Goal: Complete application form

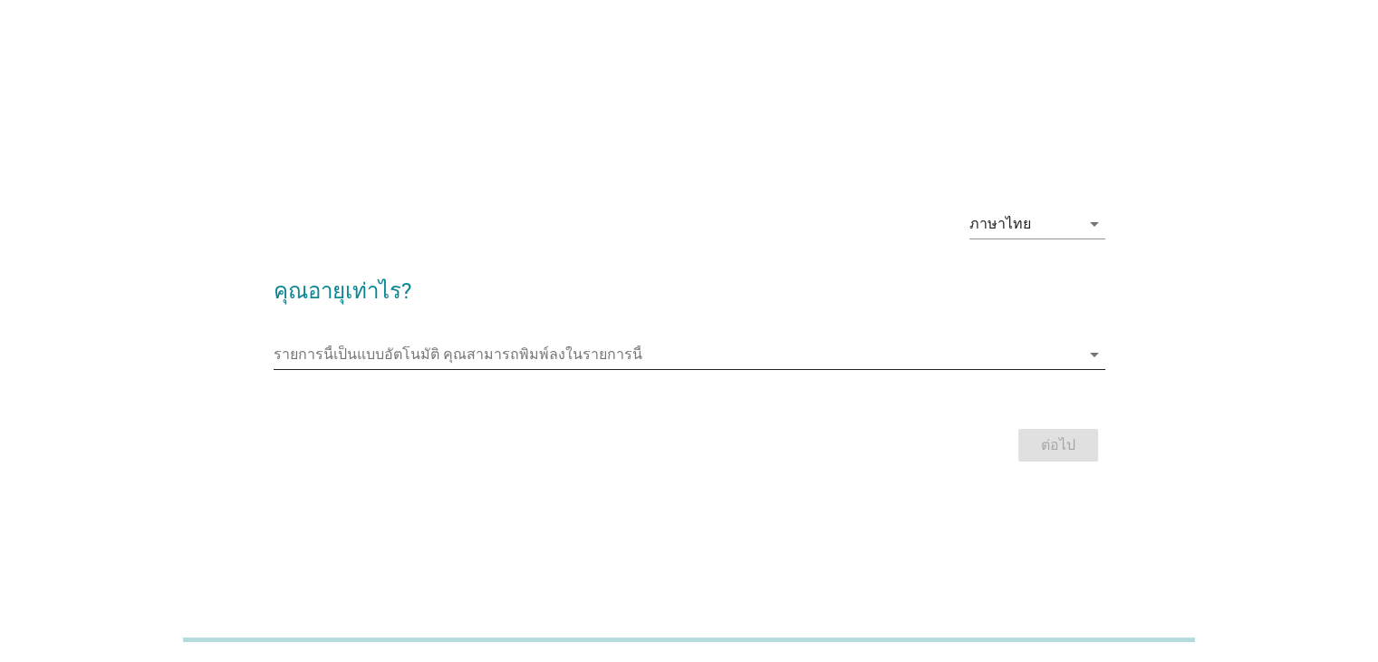
click at [1104, 354] on icon "arrow_drop_down" at bounding box center [1095, 354] width 22 height 22
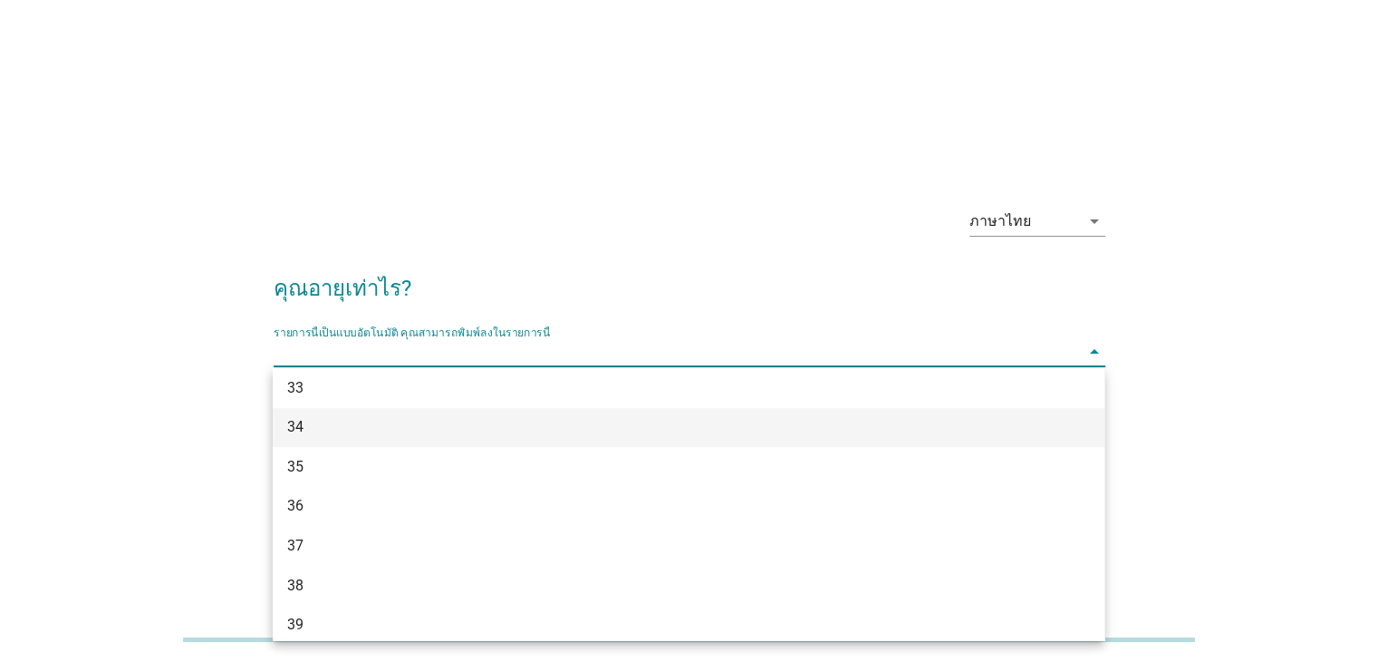
scroll to position [678, 0]
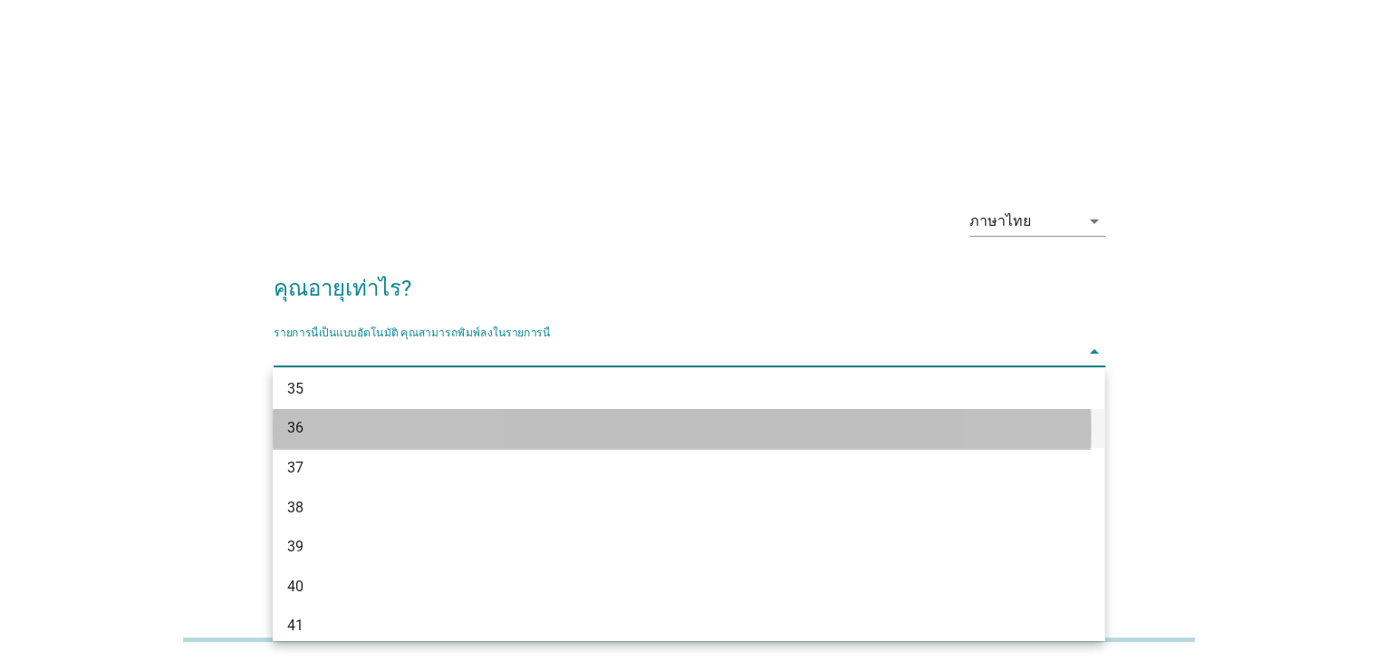
click at [898, 418] on div "36" at bounding box center [655, 428] width 736 height 22
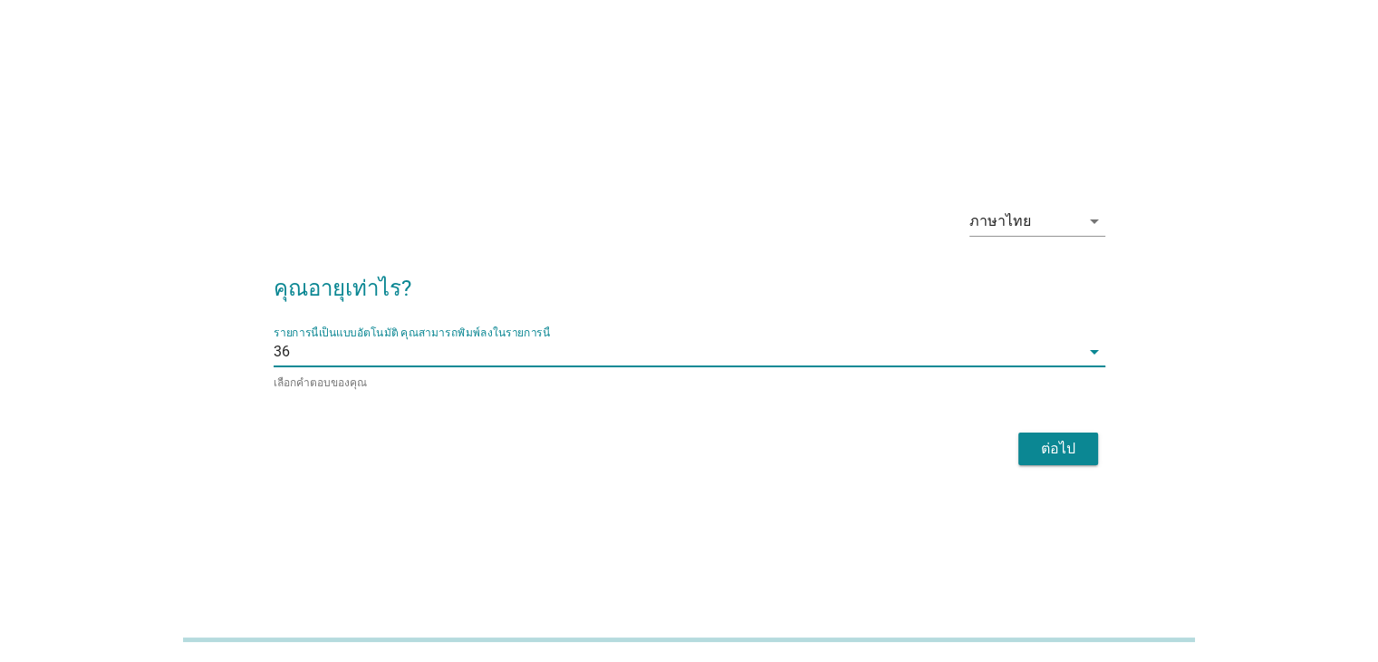
click at [898, 418] on form "คุณอายุเท่าไร? รายการนี้เป็นแบบอัตโนมัติ [PERSON_NAME]พิมพ์ลงในรายการนี้ 36 arr…" at bounding box center [690, 362] width 832 height 217
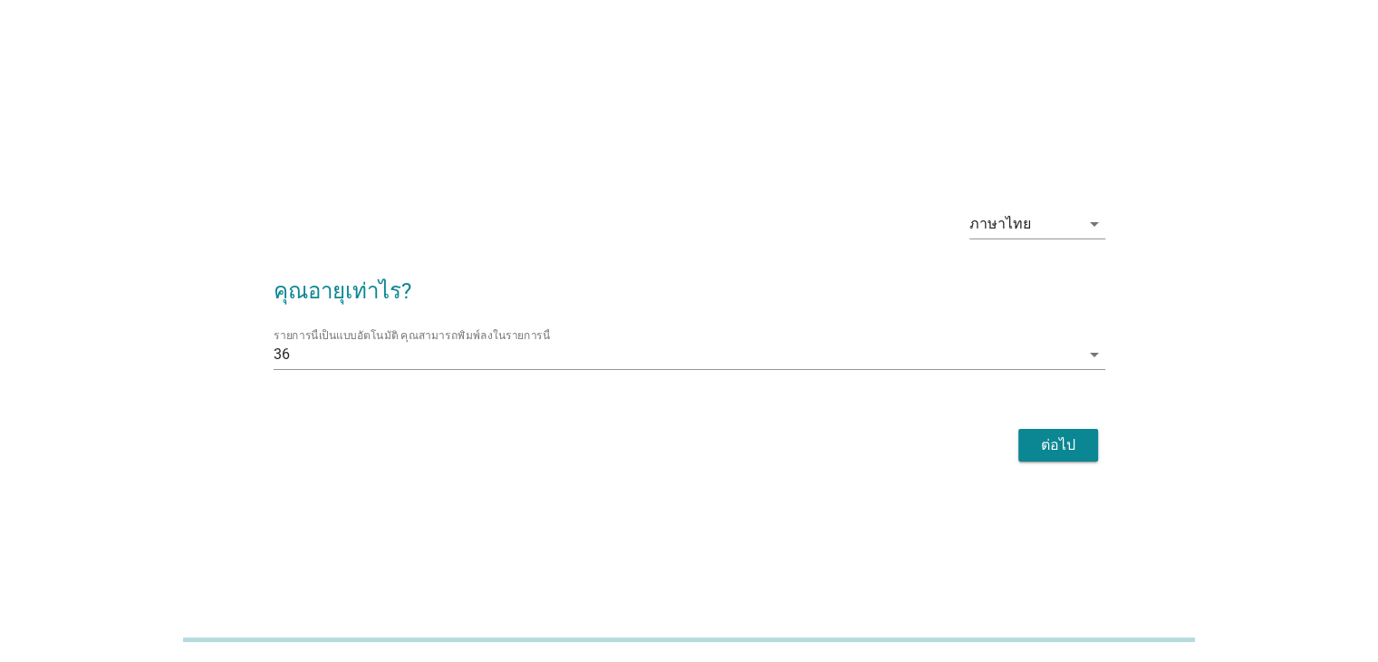
click at [898, 418] on form "คุณอายุเท่าไร? รายการนี้เป็นแบบอัตโนมัติ [PERSON_NAME]พิมพ์ลงในรายการนี้ 36 arr…" at bounding box center [690, 361] width 832 height 210
click at [1094, 350] on icon "arrow_drop_down" at bounding box center [1095, 354] width 22 height 22
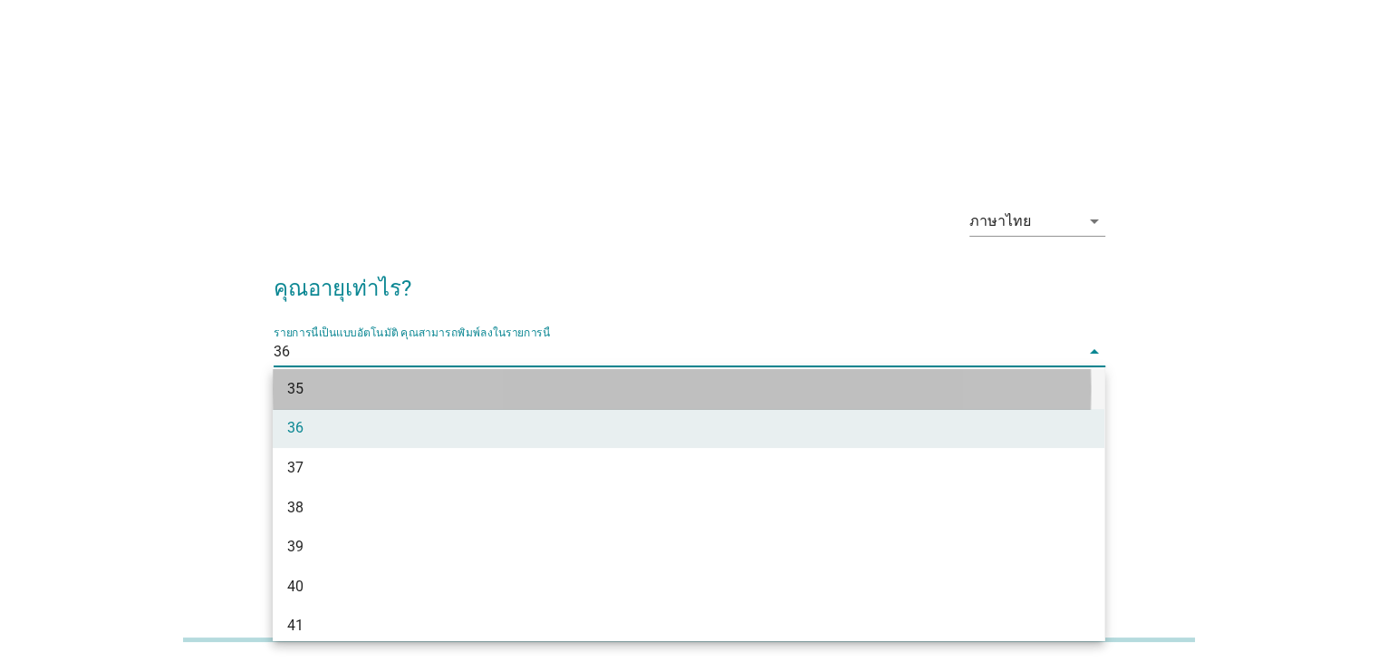
click at [1010, 391] on div "35" at bounding box center [689, 389] width 832 height 40
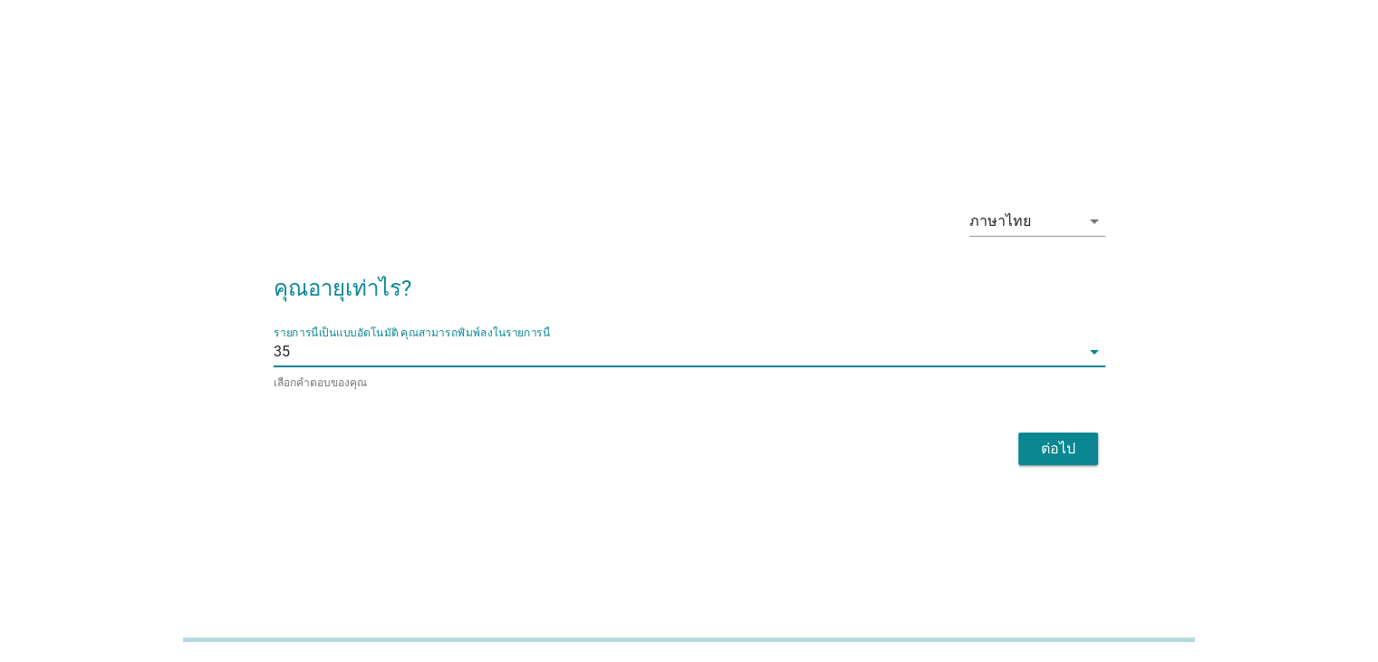
click at [1077, 447] on div "ต่อไป" at bounding box center [1058, 449] width 51 height 22
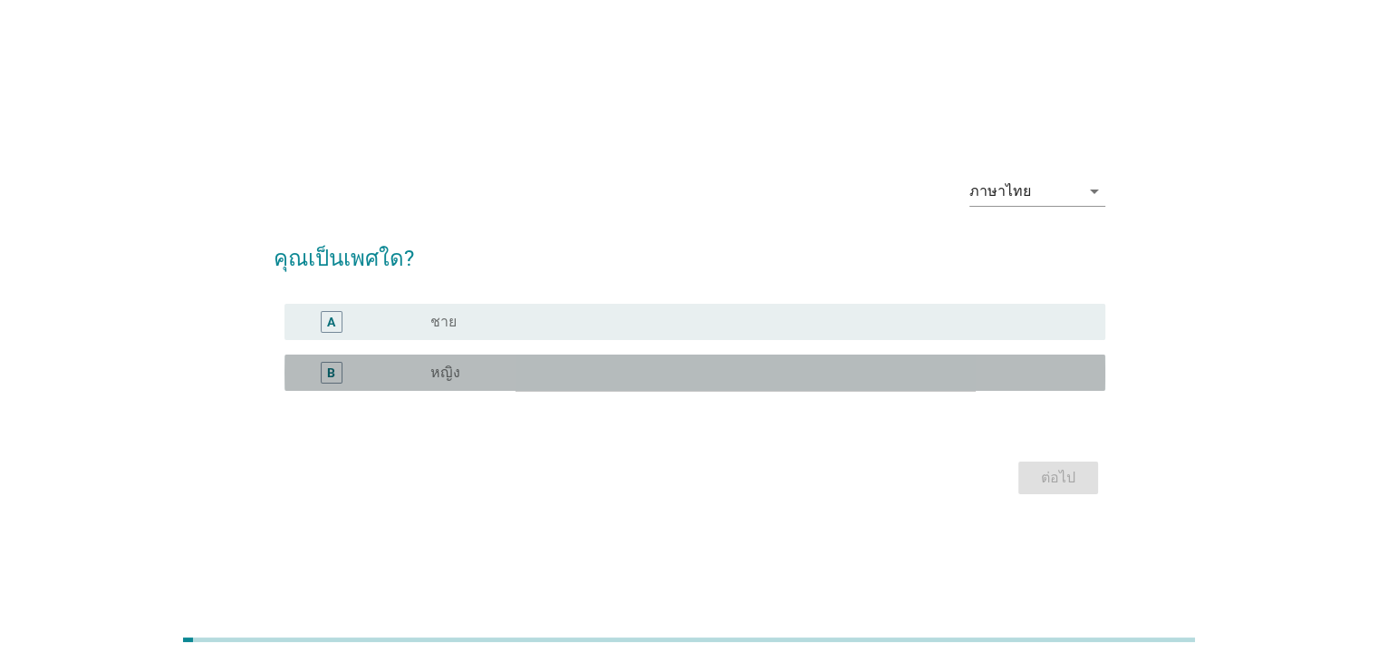
click at [560, 389] on div "B radio_button_unchecked หญิง" at bounding box center [695, 372] width 821 height 36
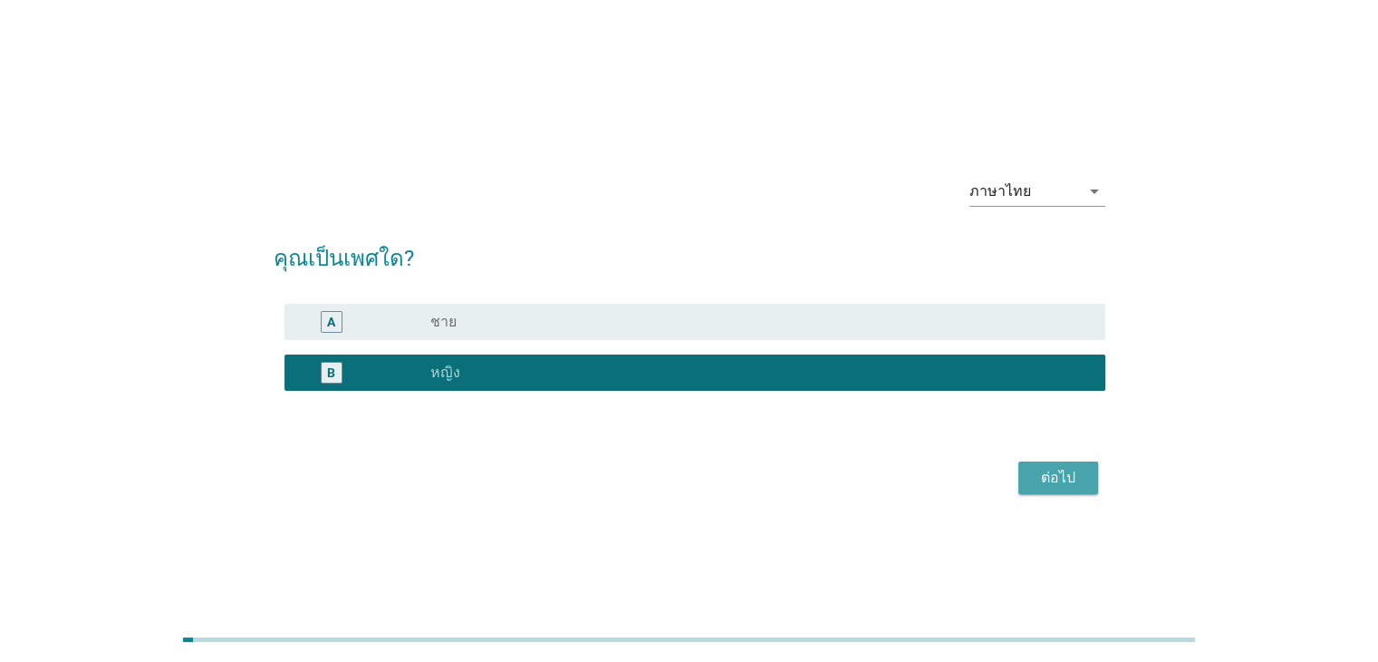
click at [1083, 476] on div "ต่อไป" at bounding box center [1058, 478] width 51 height 22
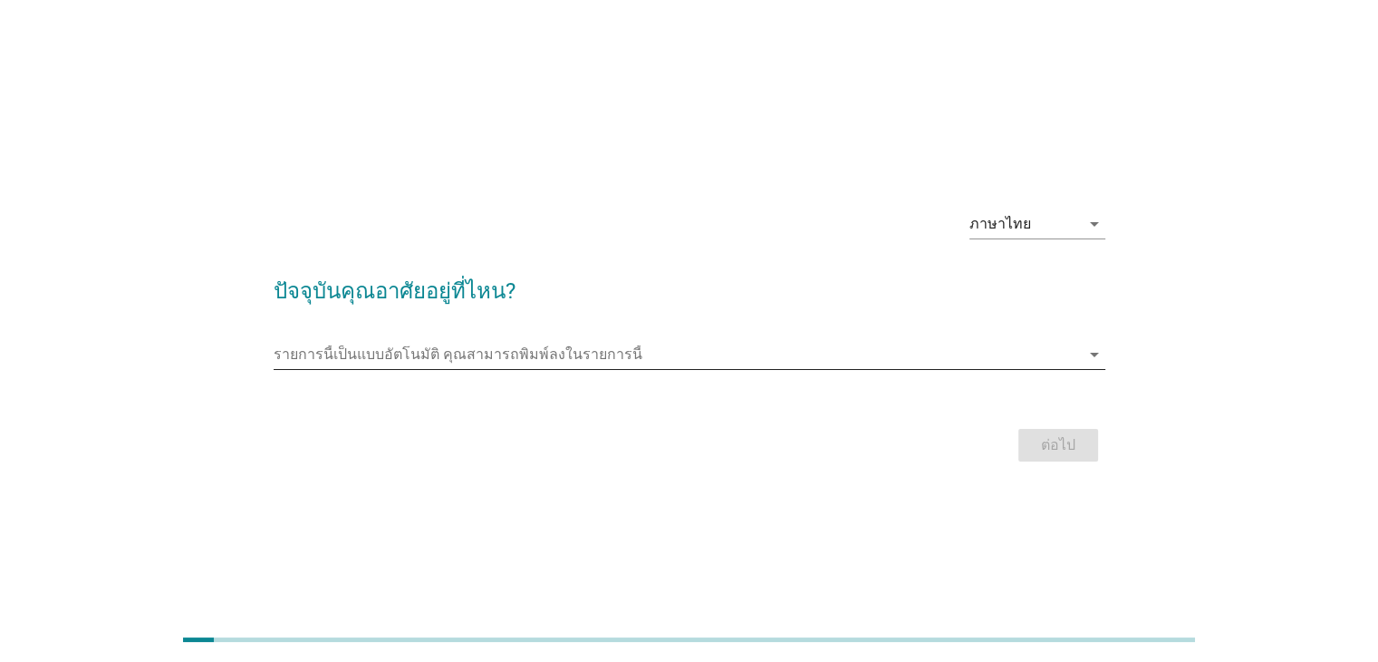
click at [1093, 356] on icon "arrow_drop_down" at bounding box center [1095, 354] width 22 height 22
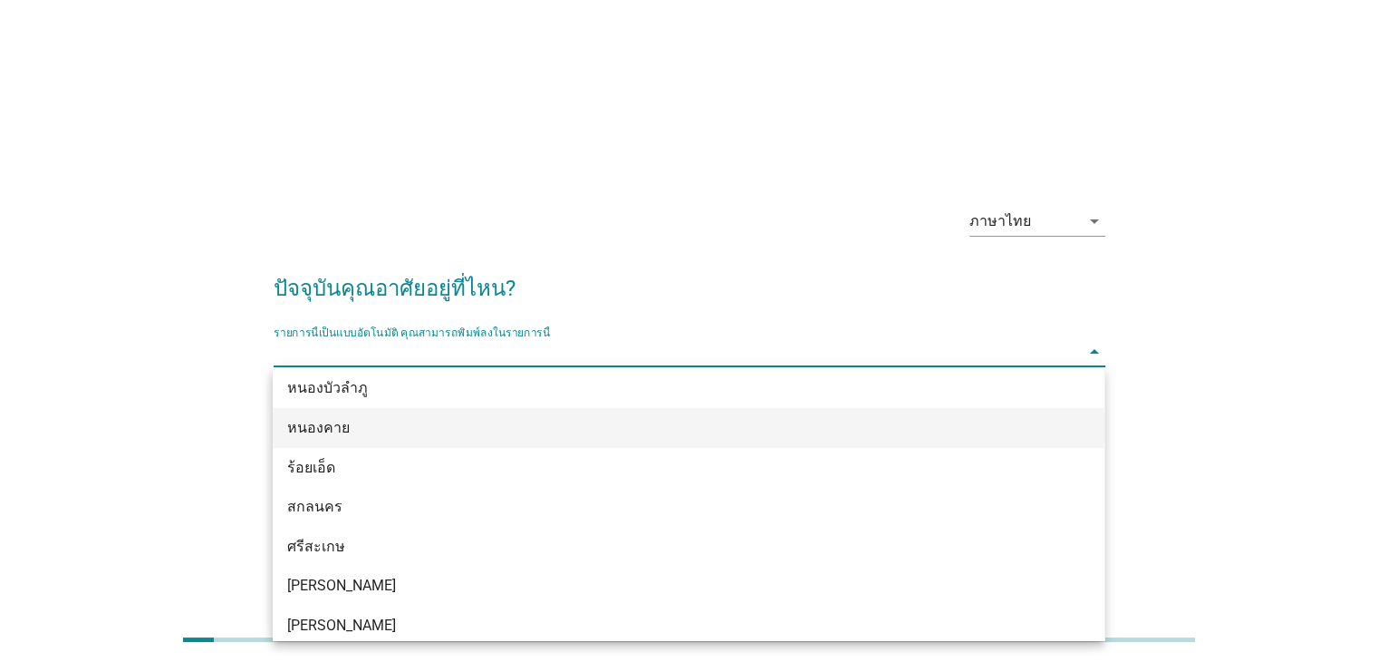
click at [1093, 356] on icon "arrow_drop_down" at bounding box center [1095, 352] width 22 height 22
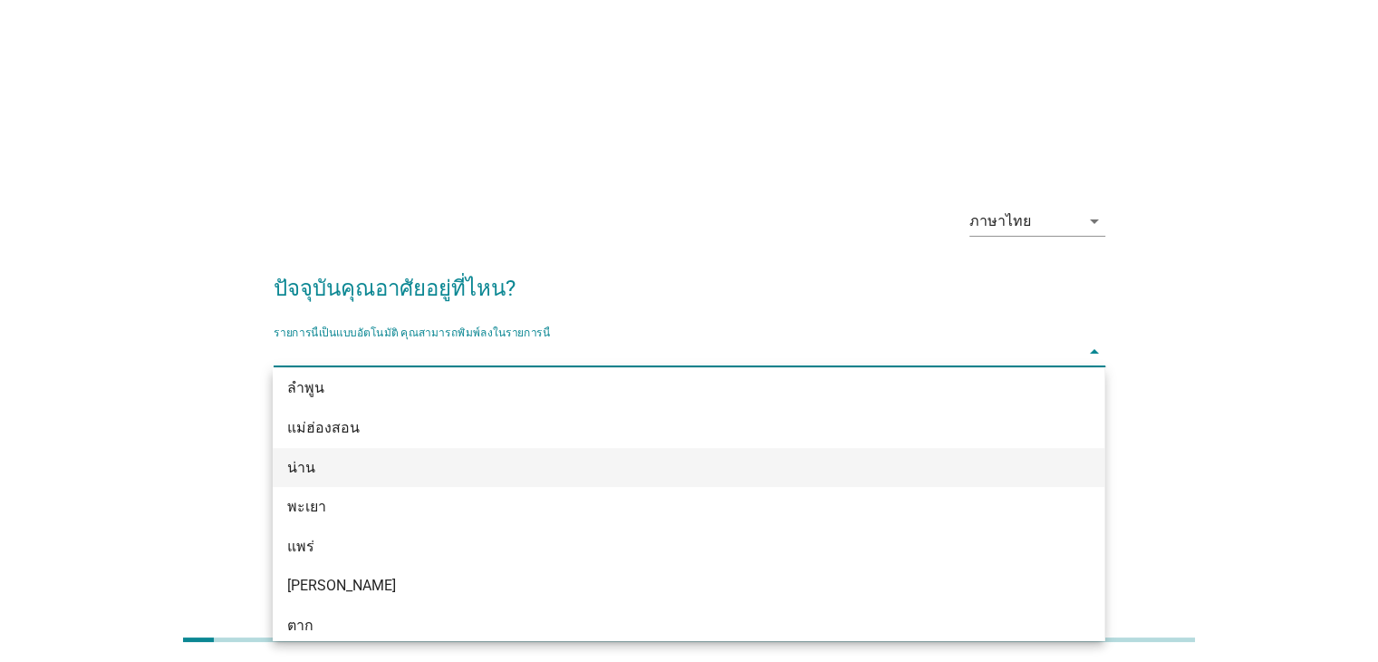
scroll to position [955, 0]
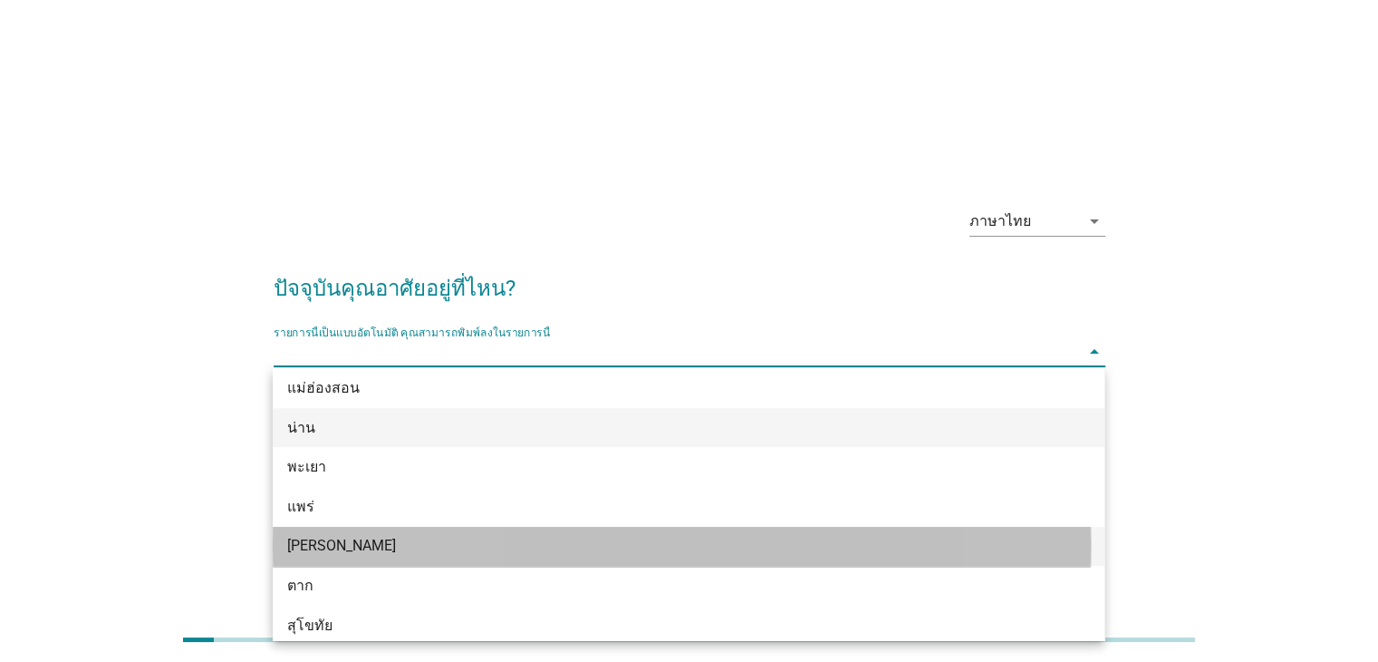
click at [923, 526] on div "[PERSON_NAME]" at bounding box center [689, 546] width 832 height 40
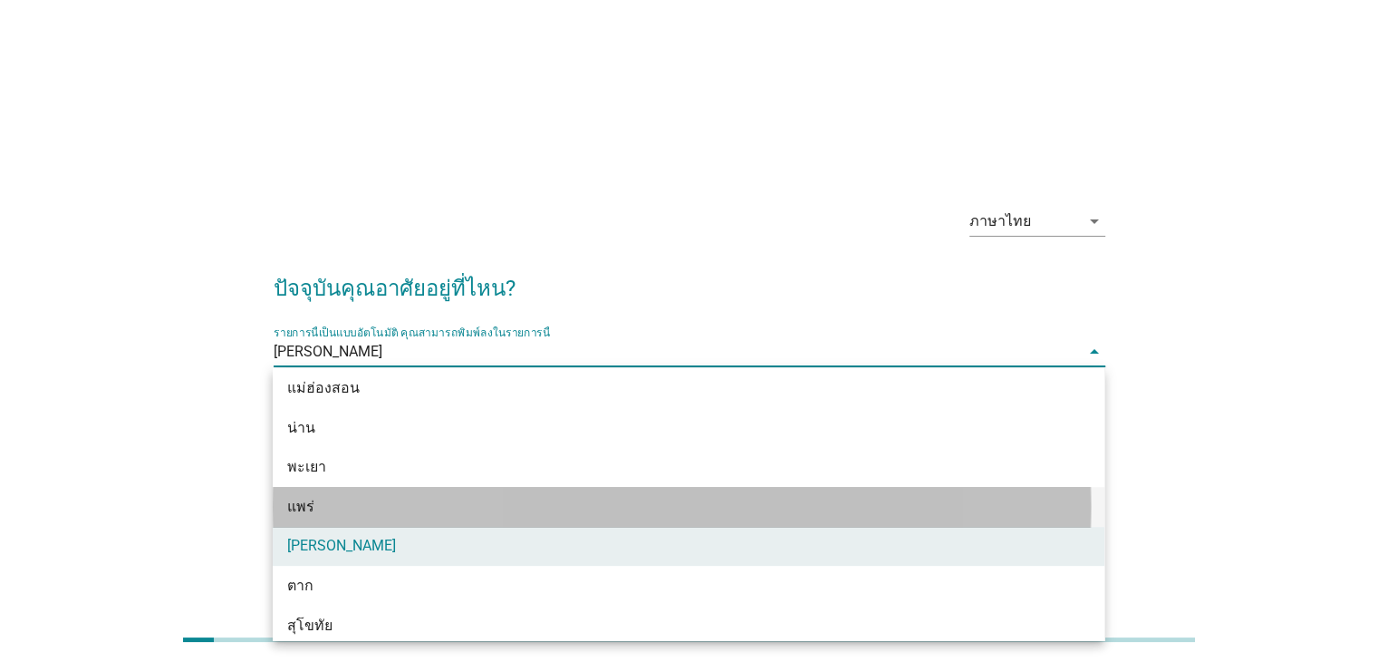
click at [946, 517] on div "แพร่" at bounding box center [655, 507] width 736 height 22
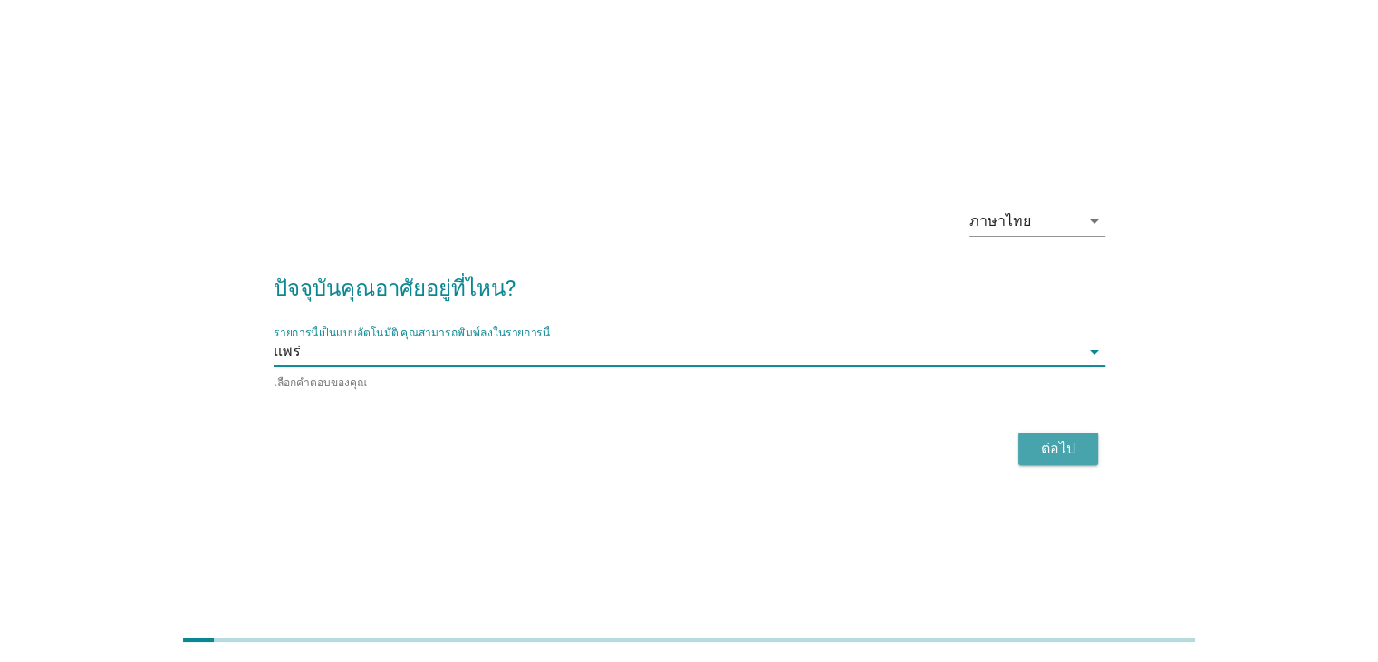
click at [1078, 452] on div "ต่อไป" at bounding box center [1058, 449] width 51 height 22
